Goal: Find specific page/section: Find specific page/section

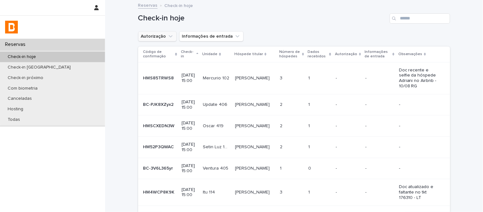
click at [153, 33] on button "Autorização" at bounding box center [157, 36] width 39 height 10
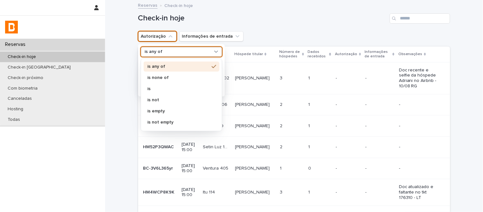
click at [170, 52] on div "is any of" at bounding box center [177, 51] width 70 height 7
click at [182, 77] on p "is none of" at bounding box center [178, 77] width 62 height 4
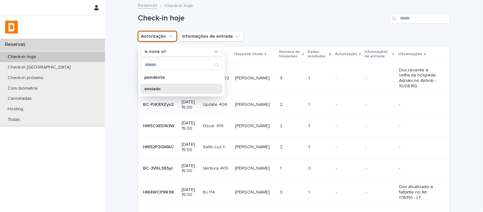
click at [185, 88] on p "enviado" at bounding box center [177, 88] width 67 height 4
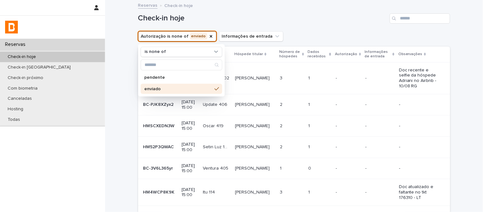
click at [316, 7] on div "Reservas Check-in hoje" at bounding box center [294, 5] width 318 height 9
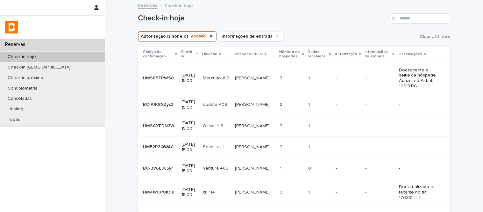
click at [320, 55] on div "Dados recebidos" at bounding box center [320, 54] width 24 height 12
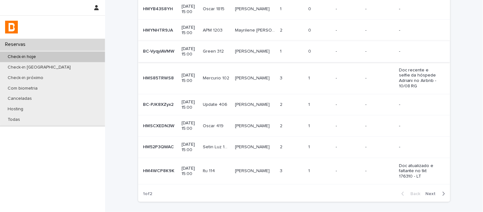
scroll to position [141, 0]
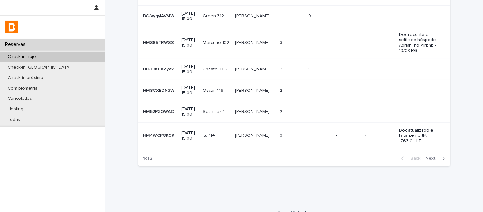
click at [430, 156] on span "Next" at bounding box center [433, 158] width 14 height 4
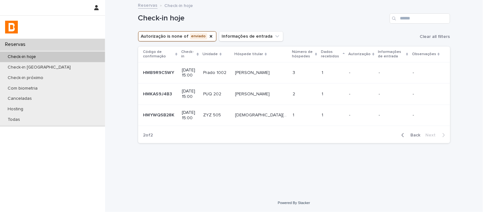
click at [299, 119] on div "1 1" at bounding box center [305, 115] width 24 height 11
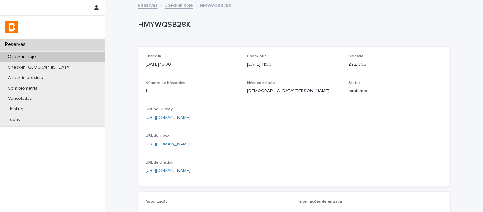
click at [353, 62] on p "ZYZ 505" at bounding box center [395, 64] width 94 height 7
copy p "ZYZ 505"
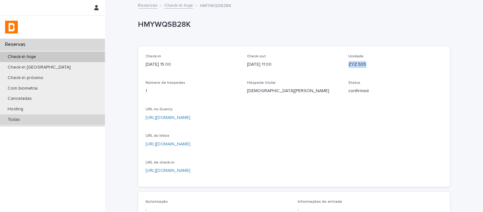
click at [70, 123] on div "Todas" at bounding box center [52, 119] width 105 height 11
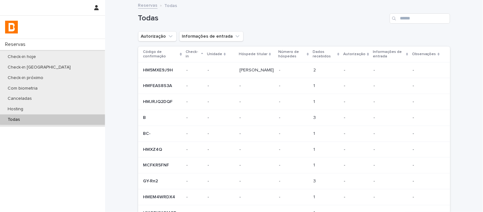
click at [434, 18] on input "Search" at bounding box center [420, 18] width 60 height 10
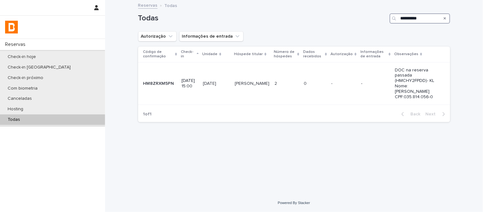
drag, startPoint x: 438, startPoint y: 18, endPoint x: 358, endPoint y: 24, distance: 79.5
click at [357, 22] on div "**********" at bounding box center [294, 18] width 312 height 10
paste input "Search"
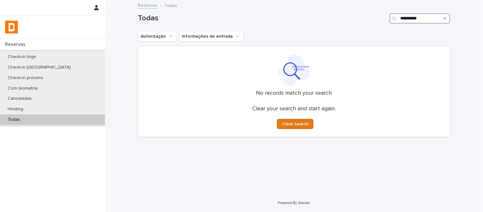
type input "**********"
